Goal: Task Accomplishment & Management: Use online tool/utility

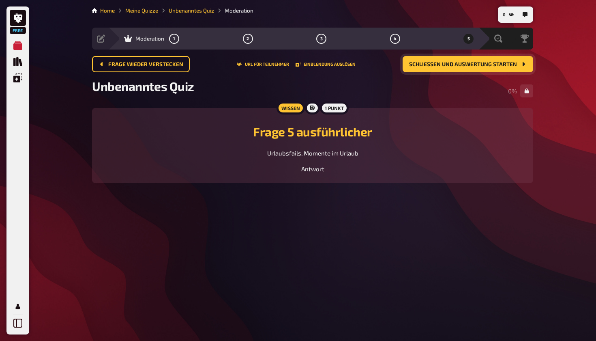
click at [458, 67] on span "Schließen und Auswertung starten" at bounding box center [463, 65] width 108 height 6
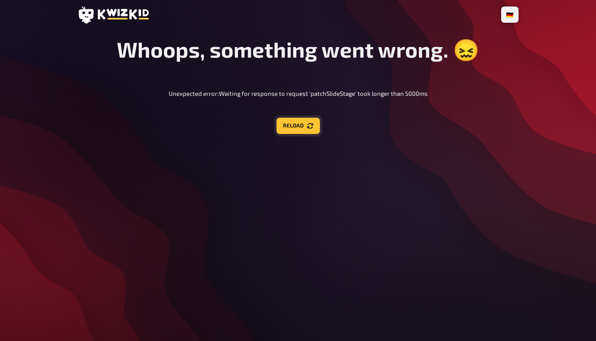
click at [303, 127] on button "Reload" at bounding box center [298, 126] width 43 height 16
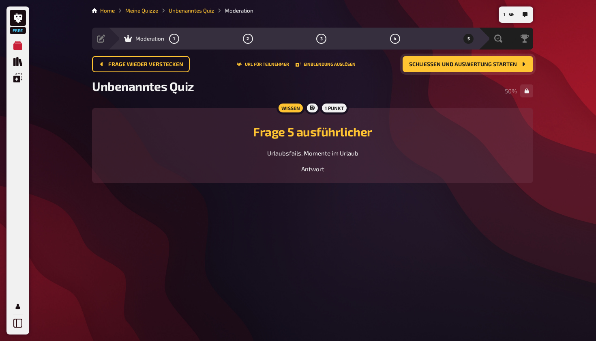
click at [526, 66] on icon "Schließen und Auswertung starten" at bounding box center [523, 64] width 6 height 6
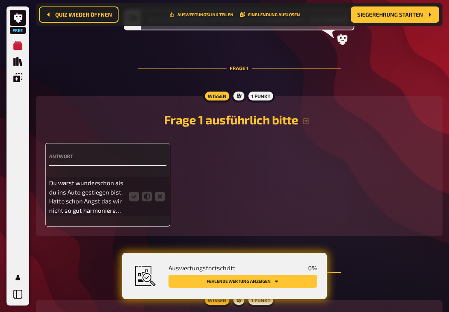
scroll to position [108, 0]
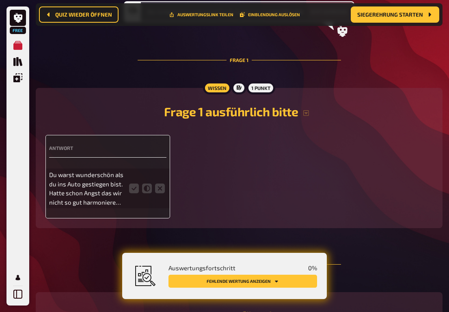
click at [141, 208] on div "Antwort Du warst wunderschön als du ins Auto gestiegen bist. Hatte schon Angst …" at bounding box center [107, 177] width 125 height 84
click at [128, 173] on div "Du warst wunderschön als du ins Auto gestiegen bist. Hatte schon Angst das wir …" at bounding box center [107, 189] width 117 height 40
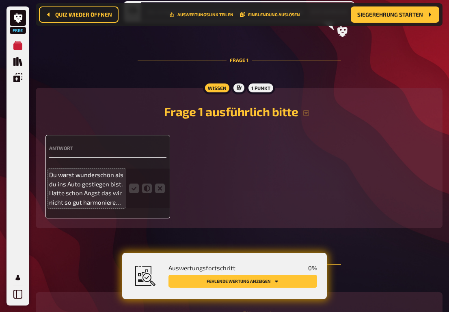
click at [117, 182] on p "Du warst wunderschön als du ins Auto gestiegen bist. Hatte schon Angst das wir …" at bounding box center [86, 188] width 75 height 37
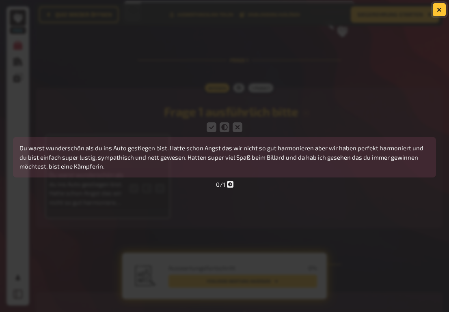
click at [441, 11] on button "button" at bounding box center [438, 9] width 13 height 13
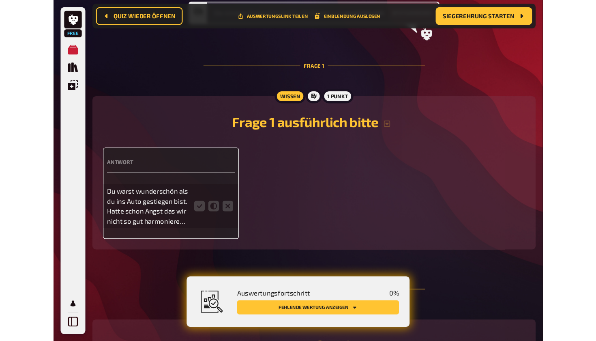
scroll to position [109, 0]
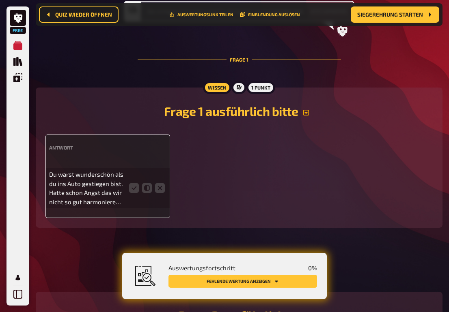
click at [306, 115] on icon "button" at bounding box center [306, 113] width 6 height 6
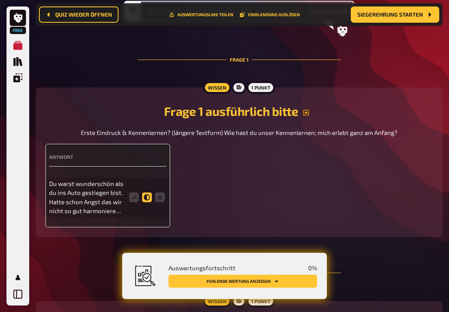
click at [147, 196] on icon at bounding box center [147, 198] width 10 height 10
click at [0, 0] on input "radio" at bounding box center [0, 0] width 0 height 0
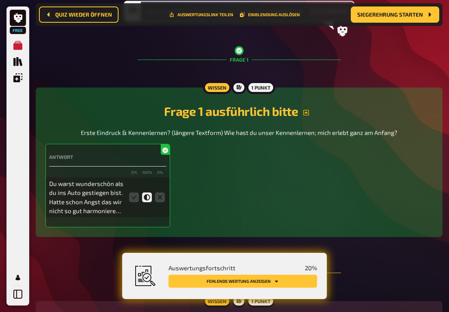
click at [148, 196] on icon at bounding box center [147, 198] width 10 height 10
click at [0, 0] on input "radio" at bounding box center [0, 0] width 0 height 0
click at [136, 197] on icon at bounding box center [134, 198] width 10 height 10
click at [0, 0] on input "radio" at bounding box center [0, 0] width 0 height 0
click at [147, 200] on icon at bounding box center [147, 198] width 10 height 10
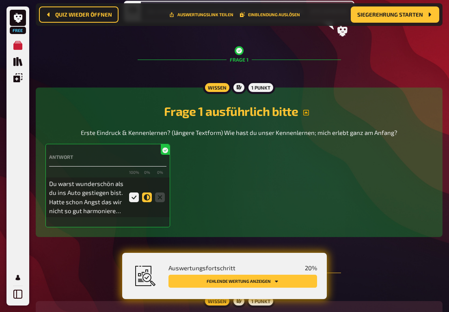
click at [0, 0] on input "radio" at bounding box center [0, 0] width 0 height 0
click at [134, 200] on icon at bounding box center [134, 198] width 10 height 10
click at [0, 0] on input "radio" at bounding box center [0, 0] width 0 height 0
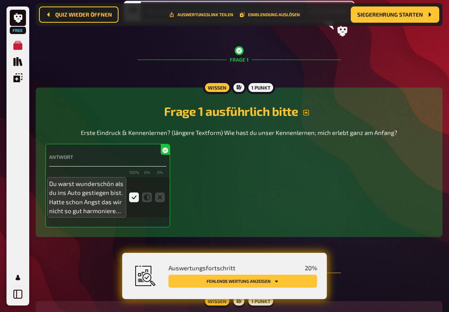
click at [120, 210] on p "Du warst wunderschön als du ins Auto gestiegen bist. Hatte schon Angst das wir …" at bounding box center [86, 197] width 75 height 37
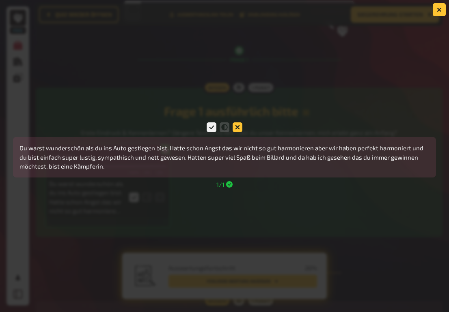
click at [236, 129] on icon at bounding box center [237, 128] width 10 height 10
click at [0, 0] on input "radio" at bounding box center [0, 0] width 0 height 0
click at [215, 127] on icon at bounding box center [211, 128] width 10 height 10
click at [0, 0] on input "radio" at bounding box center [0, 0] width 0 height 0
click at [436, 11] on button "button" at bounding box center [438, 9] width 13 height 13
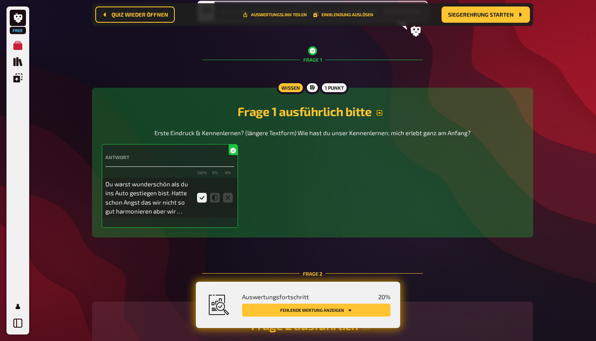
click at [163, 154] on h4 "Antwort" at bounding box center [169, 157] width 129 height 6
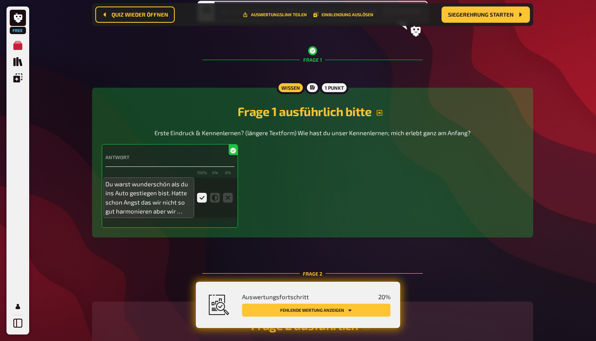
click at [178, 197] on p "Du warst wunderschön als du ins Auto gestiegen bist. Hatte schon Angst das wir …" at bounding box center [148, 197] width 87 height 37
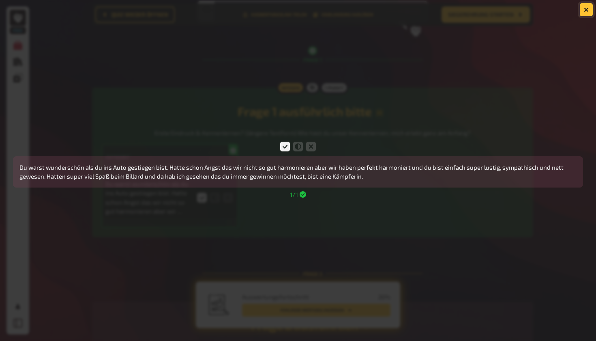
click at [589, 10] on button "button" at bounding box center [586, 9] width 13 height 13
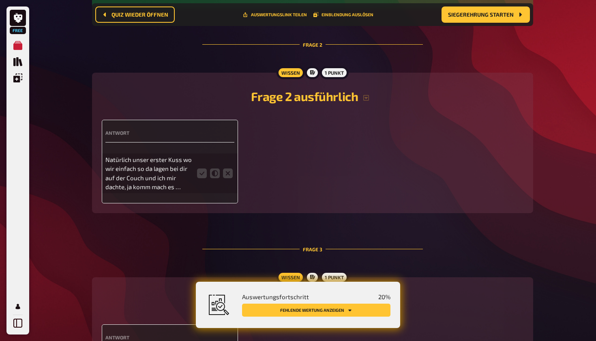
scroll to position [339, 0]
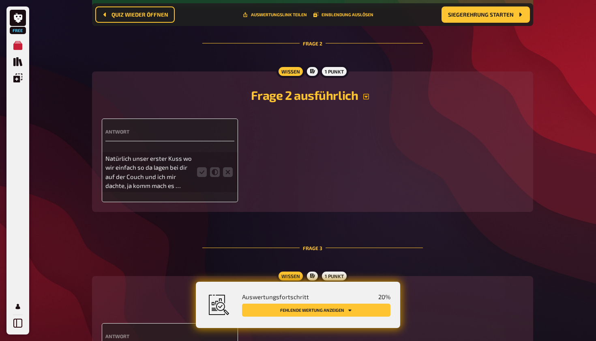
click at [366, 96] on icon "button" at bounding box center [366, 96] width 6 height 6
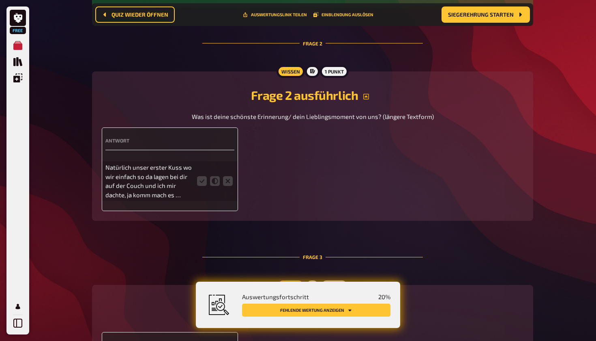
click at [202, 161] on div "Natürlich unser erster Kuss wo wir einfach so da lagen bei dir auf der Couch un…" at bounding box center [169, 181] width 129 height 40
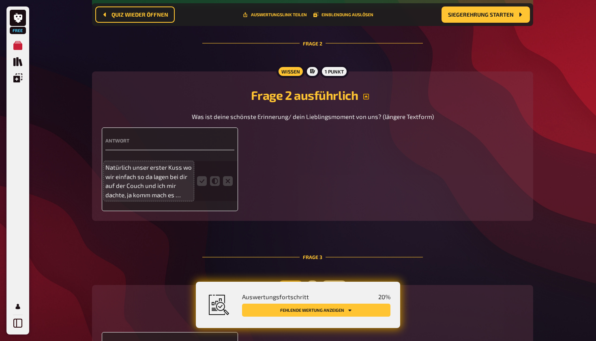
click at [166, 178] on p "Natürlich unser erster Kuss wo wir einfach so da lagen bei dir auf der Couch un…" at bounding box center [148, 181] width 87 height 37
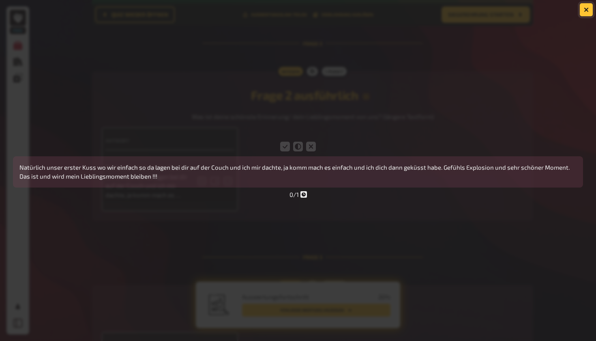
click at [587, 12] on icon "button" at bounding box center [586, 9] width 5 height 5
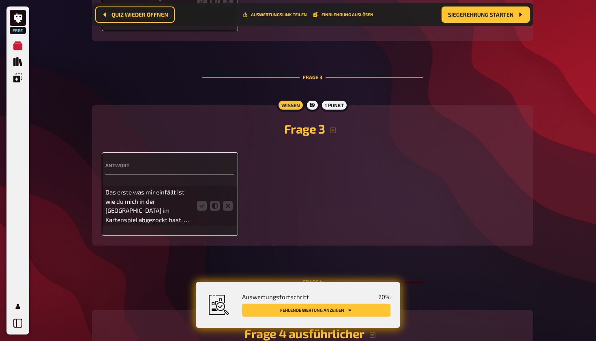
scroll to position [519, 0]
click at [332, 126] on icon "button" at bounding box center [333, 129] width 6 height 6
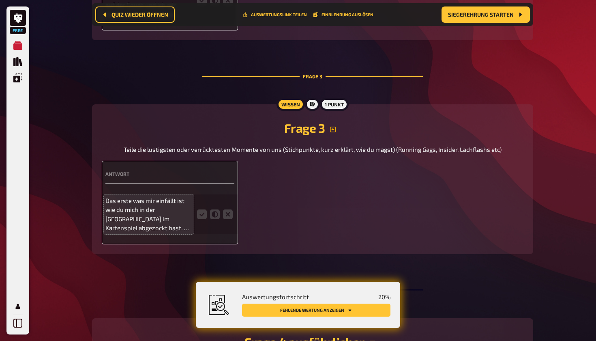
click at [174, 213] on p "Das erste was mir einfällt ist wie du mich in der [GEOGRAPHIC_DATA] im Kartensp…" at bounding box center [148, 214] width 87 height 37
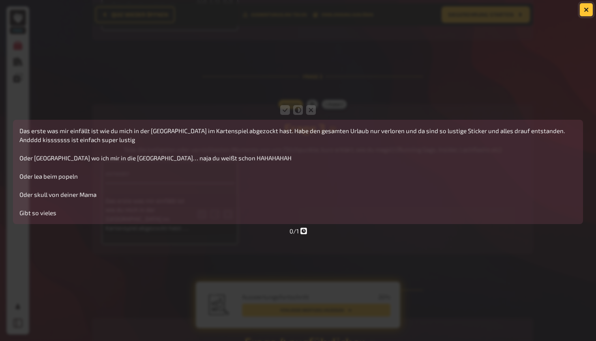
click at [588, 8] on icon "button" at bounding box center [587, 10] width 8 height 8
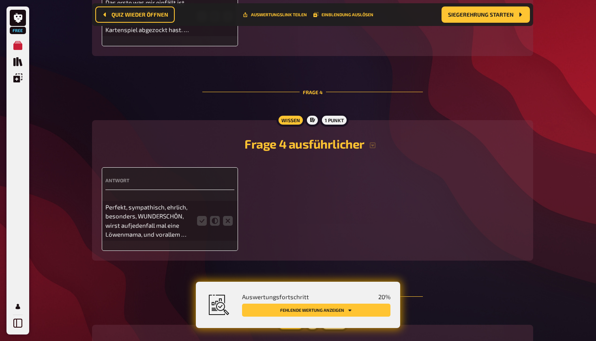
scroll to position [718, 0]
click at [373, 144] on h2 "Frage 4 ausführlicher" at bounding box center [313, 142] width 422 height 15
click at [374, 142] on icon "button" at bounding box center [373, 144] width 6 height 6
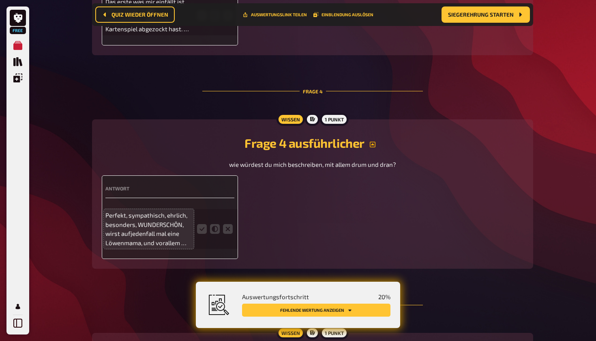
click at [181, 236] on p "Perfekt, sympathisch, ehrlich, besonders, WUNDERSCHÖN, wirst aufjedenfall mal e…" at bounding box center [148, 229] width 87 height 37
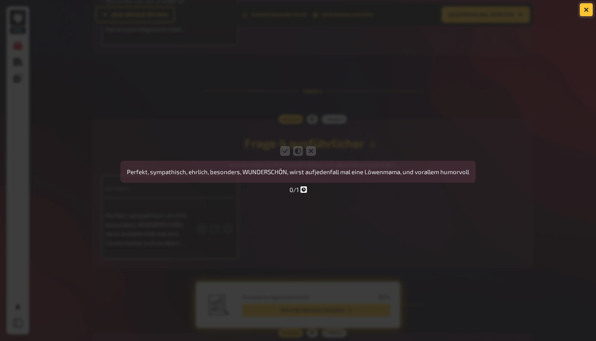
click at [585, 12] on button "button" at bounding box center [586, 9] width 13 height 13
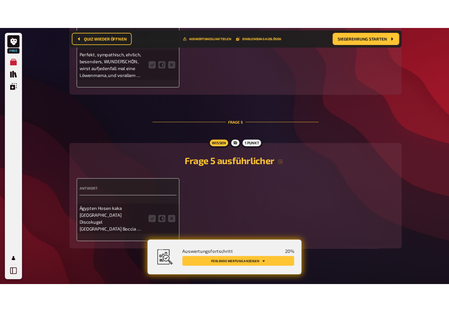
scroll to position [897, 0]
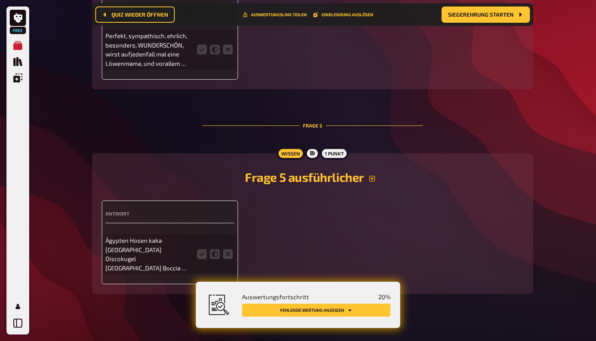
click at [370, 176] on icon "button" at bounding box center [372, 178] width 6 height 6
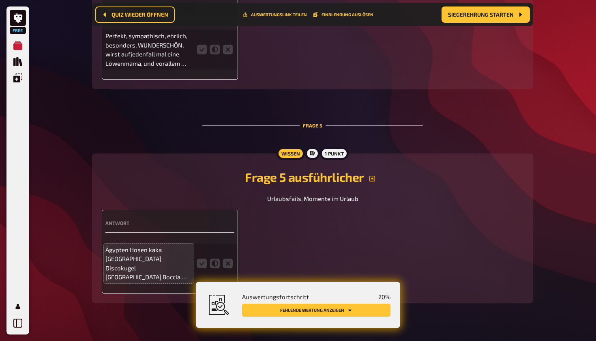
click at [153, 249] on p "Ägypten Hosen kaka [GEOGRAPHIC_DATA] Discokugel [GEOGRAPHIC_DATA] Boccia oder w…" at bounding box center [148, 263] width 87 height 37
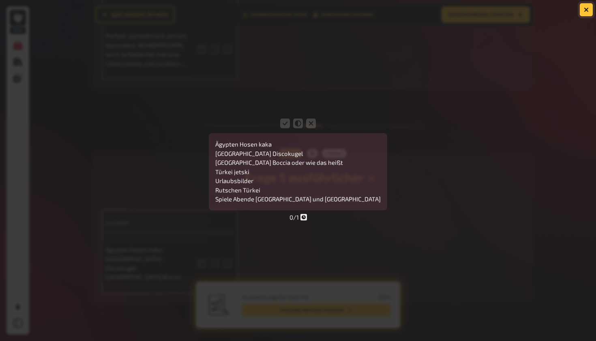
click at [587, 9] on icon "button" at bounding box center [587, 10] width 8 height 8
